Goal: Transaction & Acquisition: Purchase product/service

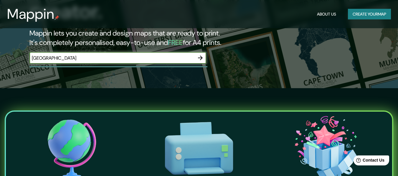
scroll to position [88, 0]
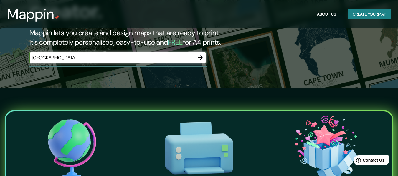
type input "[GEOGRAPHIC_DATA]"
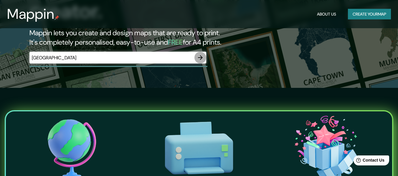
click at [199, 54] on icon "button" at bounding box center [200, 57] width 7 height 7
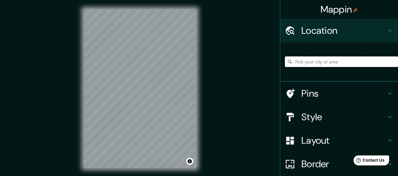
click at [333, 62] on input "Pick your city or area" at bounding box center [341, 62] width 113 height 11
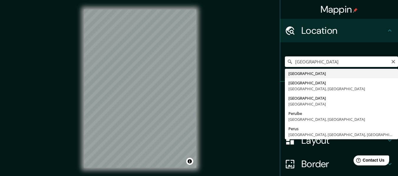
type input "[GEOGRAPHIC_DATA]"
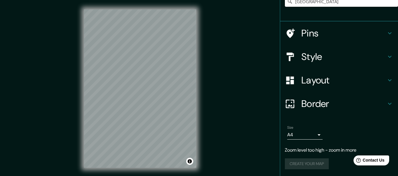
scroll to position [61, 0]
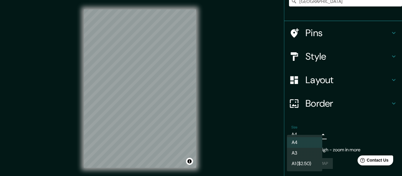
click at [315, 135] on body "Mappin Location [GEOGRAPHIC_DATA] Pins Style Layout Border Choose a border. Hin…" at bounding box center [201, 88] width 402 height 176
click at [313, 140] on li "A4" at bounding box center [304, 143] width 35 height 11
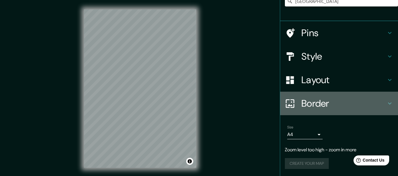
click at [303, 107] on h4 "Border" at bounding box center [343, 104] width 85 height 12
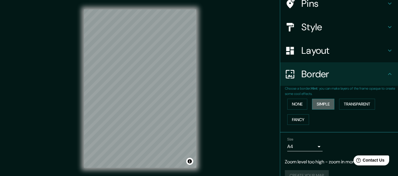
click at [328, 105] on button "Simple" at bounding box center [323, 104] width 22 height 11
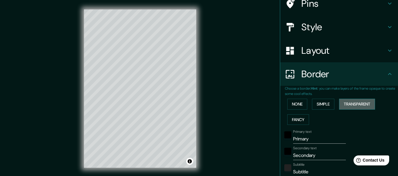
click at [347, 107] on button "Transparent" at bounding box center [357, 104] width 36 height 11
click at [294, 119] on button "Fancy" at bounding box center [298, 120] width 22 height 11
click at [295, 105] on button "None" at bounding box center [297, 104] width 20 height 11
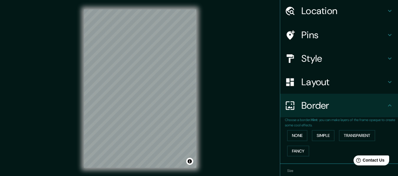
scroll to position [0, 0]
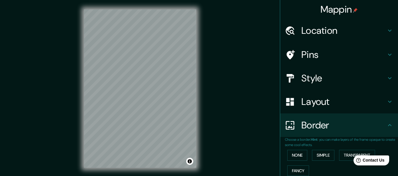
click at [301, 108] on h4 "Layout" at bounding box center [343, 102] width 85 height 12
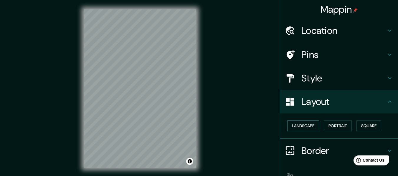
click at [304, 123] on button "Landscape" at bounding box center [303, 126] width 32 height 11
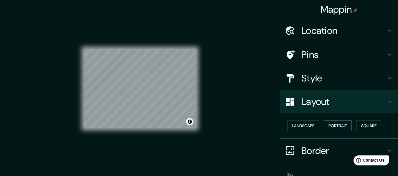
click at [337, 127] on button "Portrait" at bounding box center [338, 126] width 28 height 11
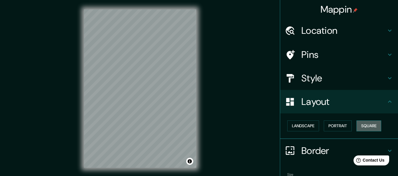
click at [365, 122] on button "Square" at bounding box center [368, 126] width 25 height 11
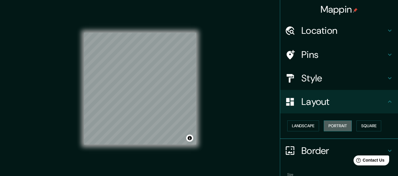
click at [331, 126] on button "Portrait" at bounding box center [338, 126] width 28 height 11
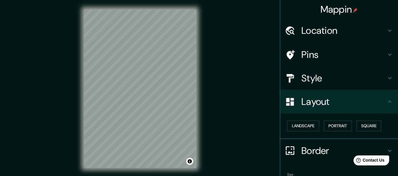
click at [314, 105] on h4 "Layout" at bounding box center [343, 102] width 85 height 12
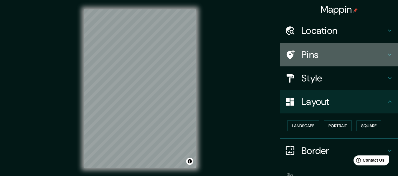
click at [309, 48] on div "Pins" at bounding box center [339, 55] width 118 height 24
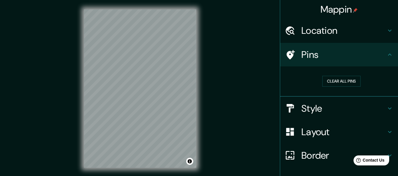
click at [303, 59] on h4 "Pins" at bounding box center [343, 55] width 85 height 12
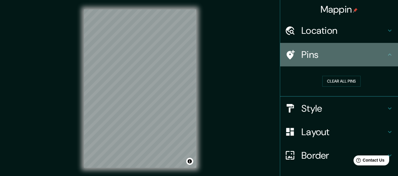
click at [322, 45] on div "Pins" at bounding box center [339, 55] width 118 height 24
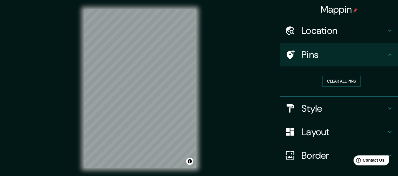
click at [317, 28] on h4 "Location" at bounding box center [343, 31] width 85 height 12
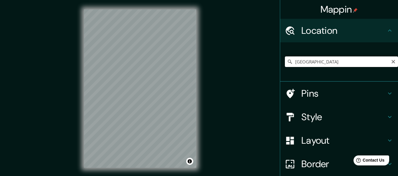
click at [308, 62] on input "[GEOGRAPHIC_DATA]" at bounding box center [341, 62] width 113 height 11
